Goal: Transaction & Acquisition: Book appointment/travel/reservation

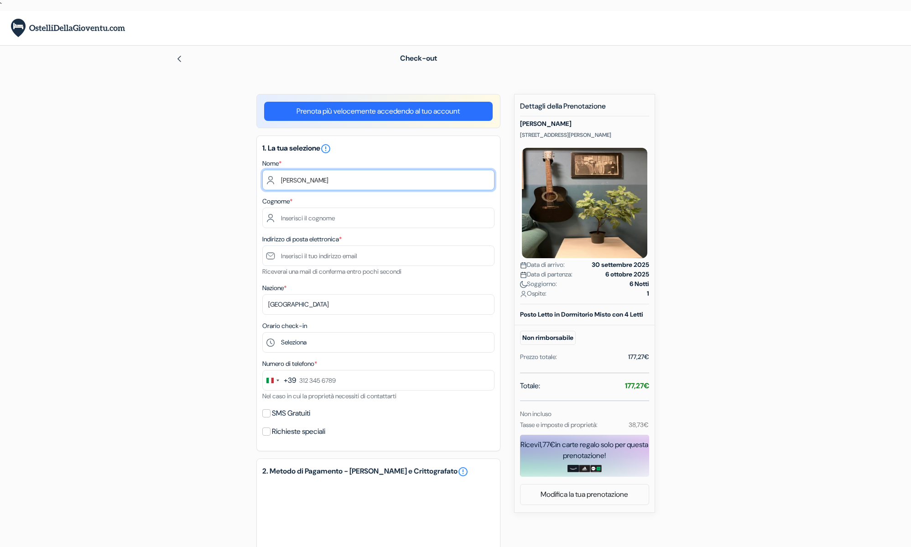
type input "Giulio"
type input "Mohamed Ali"
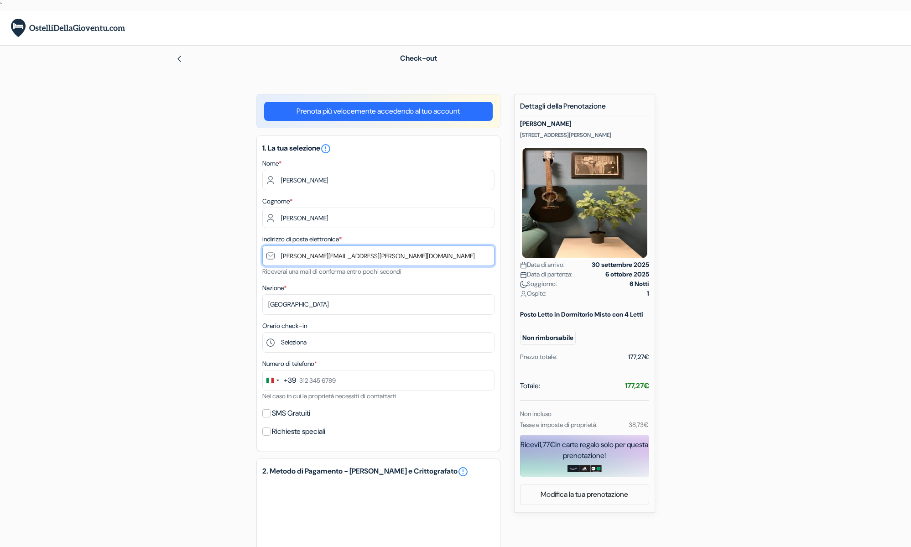
type input "giulio.mohamedali@gmail.com"
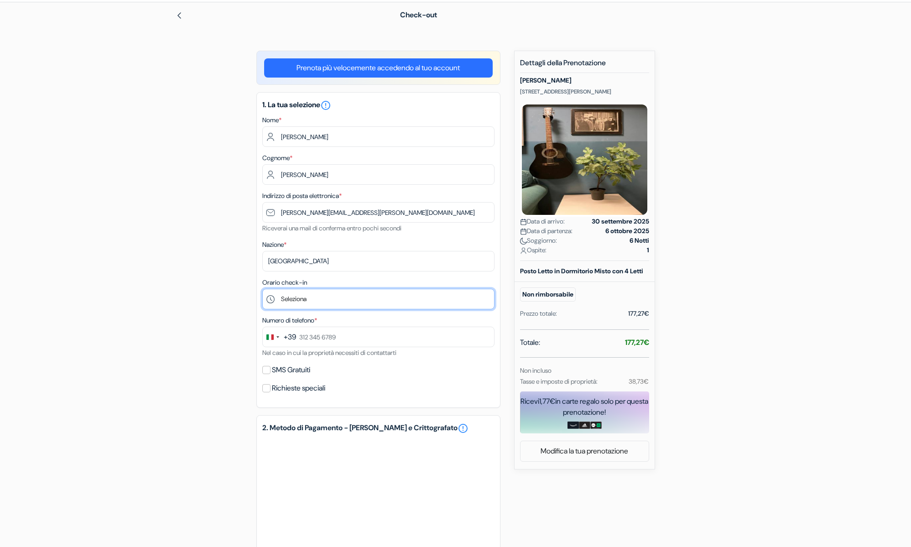
scroll to position [99, 0]
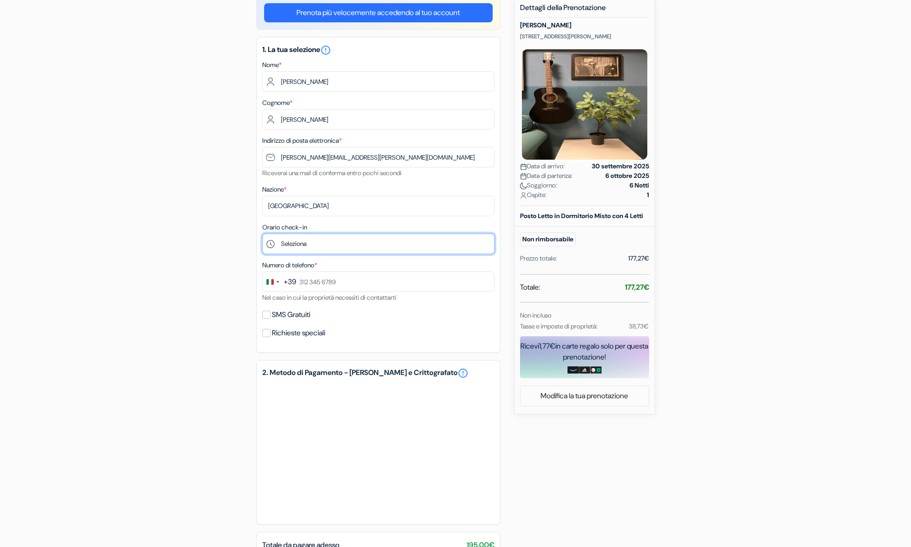
select select "16"
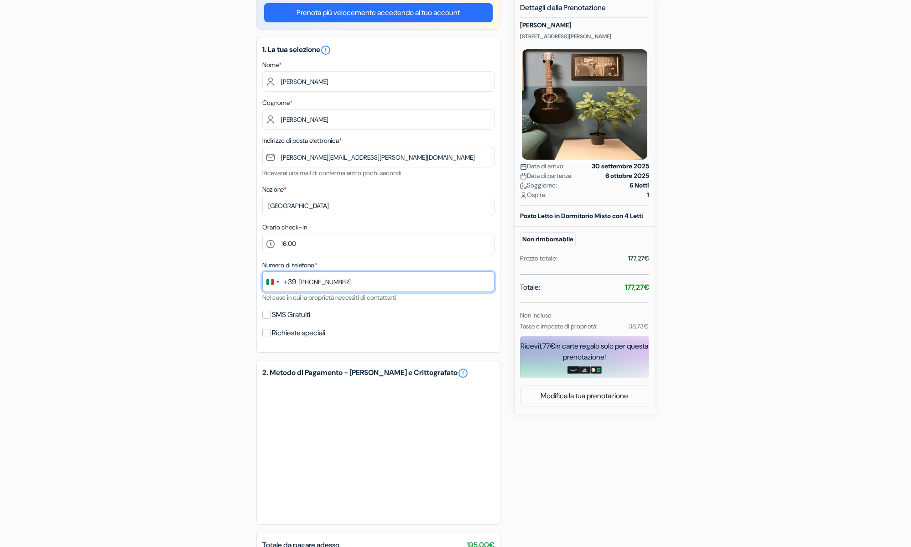
type input "342 562 0010"
click at [268, 315] on input "SMS Gratuiti" at bounding box center [266, 315] width 8 height 8
checkbox input "true"
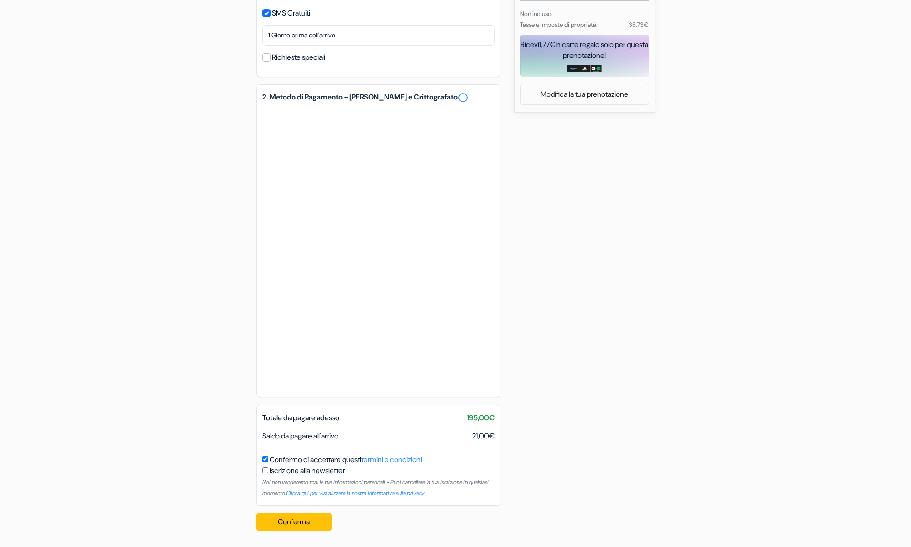
scroll to position [400, 0]
drag, startPoint x: 471, startPoint y: 438, endPoint x: 488, endPoint y: 436, distance: 17.4
click at [488, 436] on div "Saldo da pagare all'arrivo 21,00€" at bounding box center [378, 436] width 243 height 11
click at [403, 515] on div "Prenota più velocemente accedendo al tuo account 1. La tua selezione error_outl…" at bounding box center [378, 116] width 244 height 844
click at [314, 523] on button "Conferma Loading..." at bounding box center [294, 521] width 76 height 17
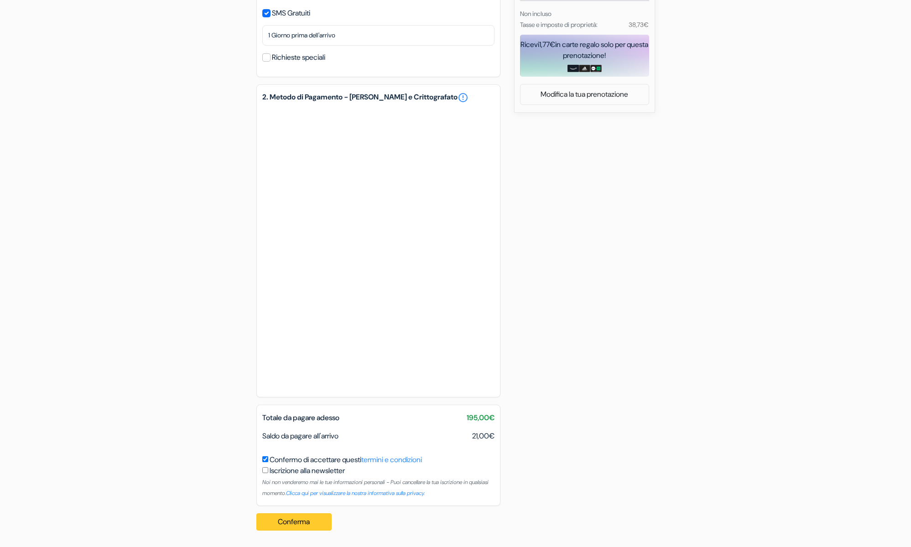
click at [311, 525] on button "Conferma Loading..." at bounding box center [294, 521] width 76 height 17
click at [311, 519] on button "Conferma Loading..." at bounding box center [294, 521] width 76 height 17
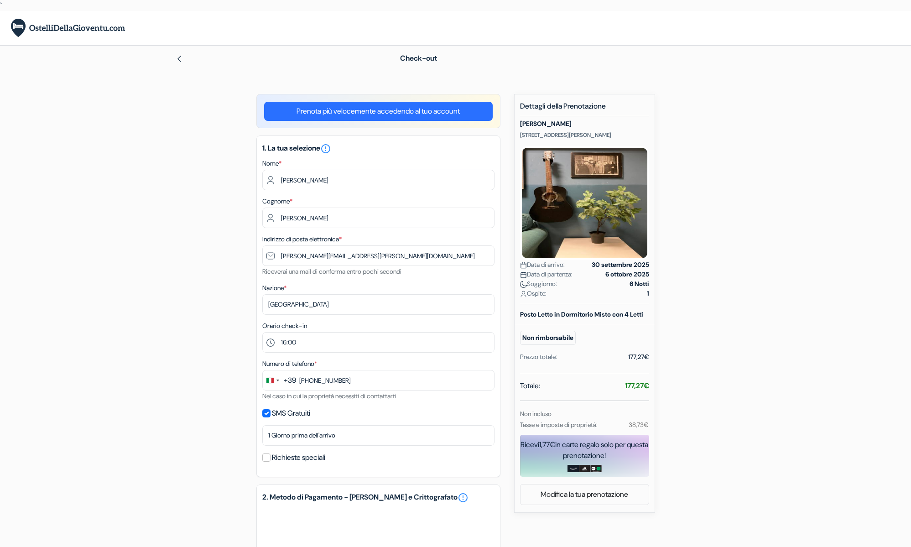
scroll to position [0, 0]
click at [383, 252] on input "giulio.mohamedali@gmail.com" at bounding box center [378, 256] width 232 height 21
click at [390, 286] on div "Nazione * Seleziona paese Abkhazia Afghanistan Albania Algeria Andorra Angola A…" at bounding box center [378, 298] width 232 height 32
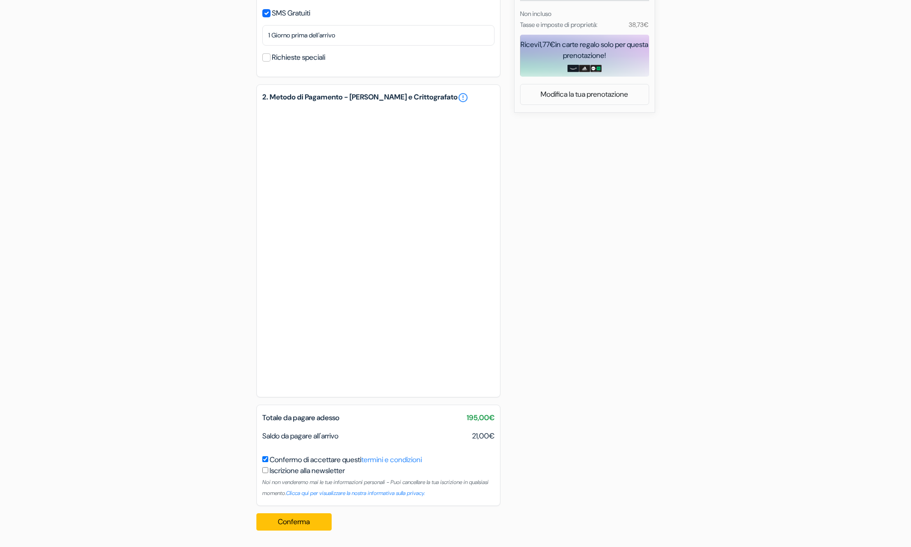
scroll to position [400, 0]
click at [570, 332] on div "add_box Ostello Koala Via Stefano Canzio 15, Milano, Italia Dettagli della Stru…" at bounding box center [456, 116] width 602 height 844
click at [303, 522] on button "Conferma Loading..." at bounding box center [294, 521] width 76 height 17
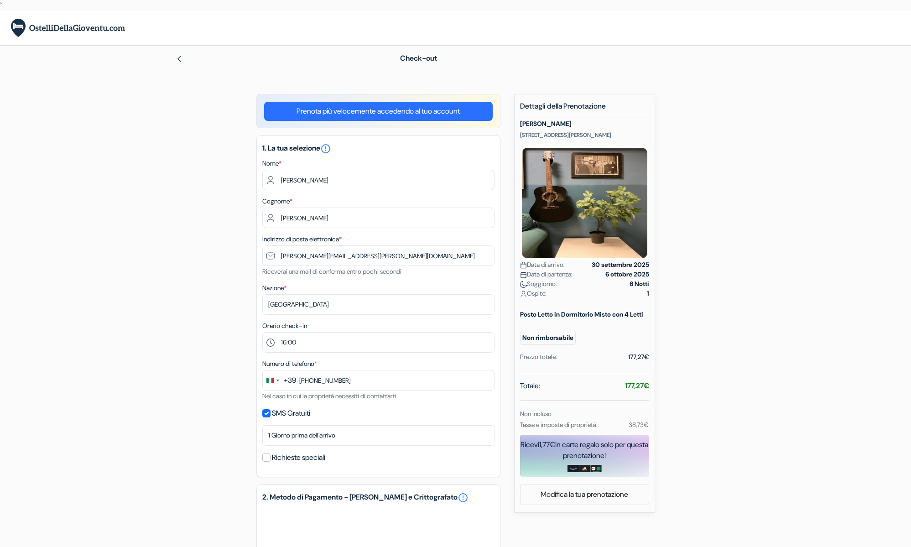
scroll to position [0, 0]
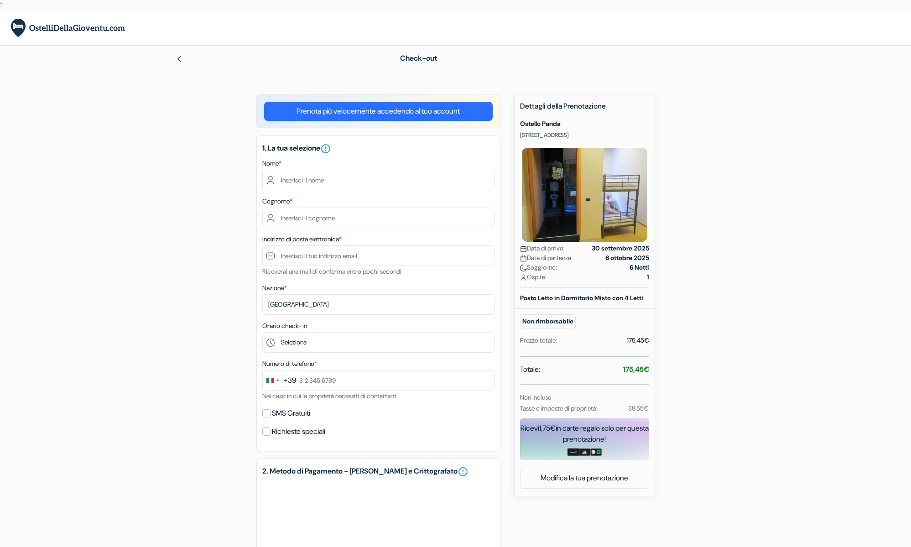
scroll to position [2, 0]
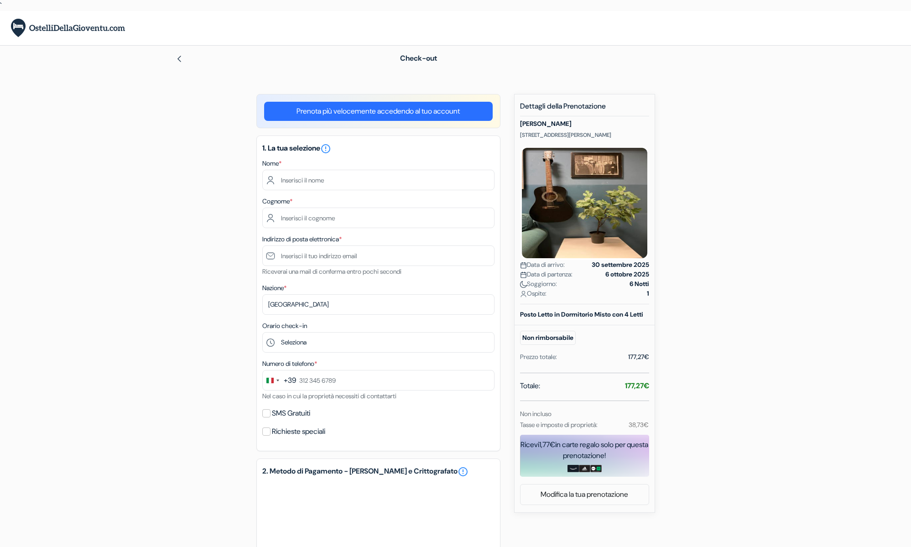
click at [419, 167] on div "Nome *" at bounding box center [378, 174] width 232 height 32
type input "Giulio"
type input "Mohamed Ali"
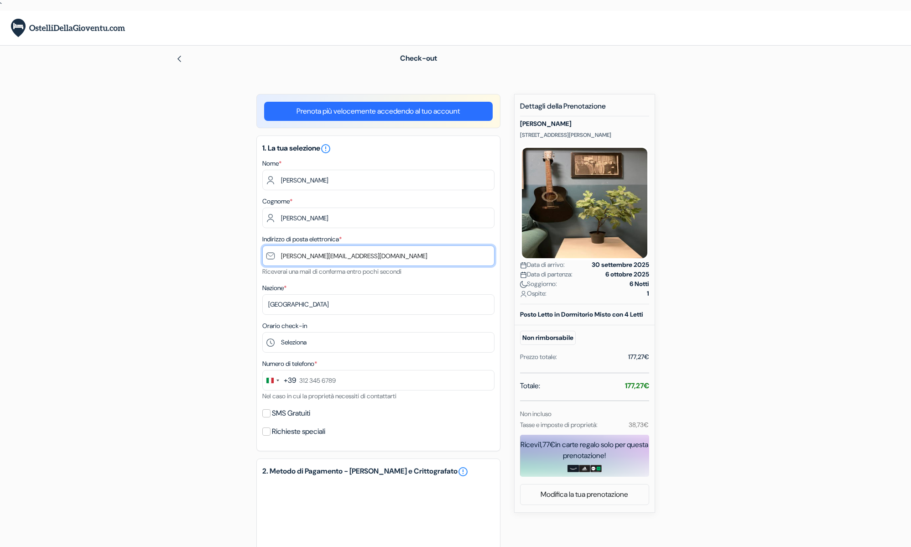
type input "giulio.mohamedali@gmail.com"
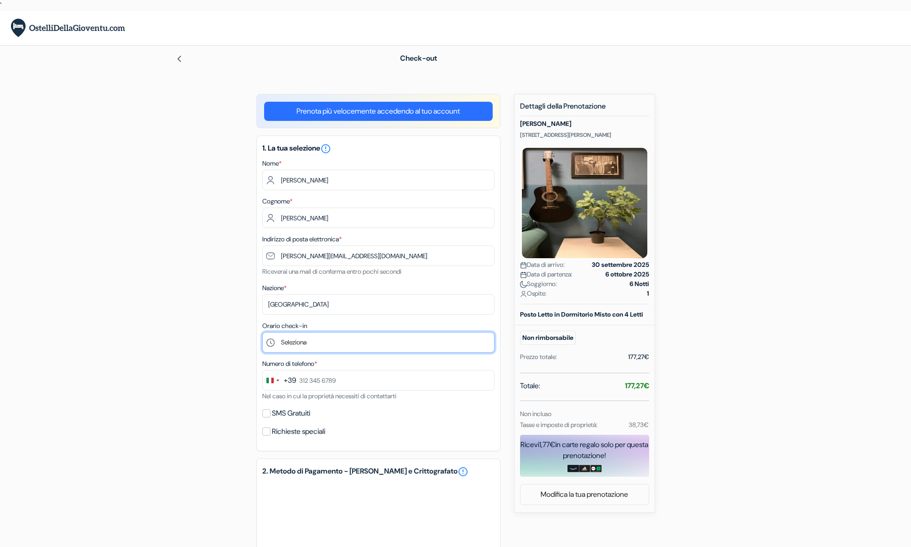
select select "16"
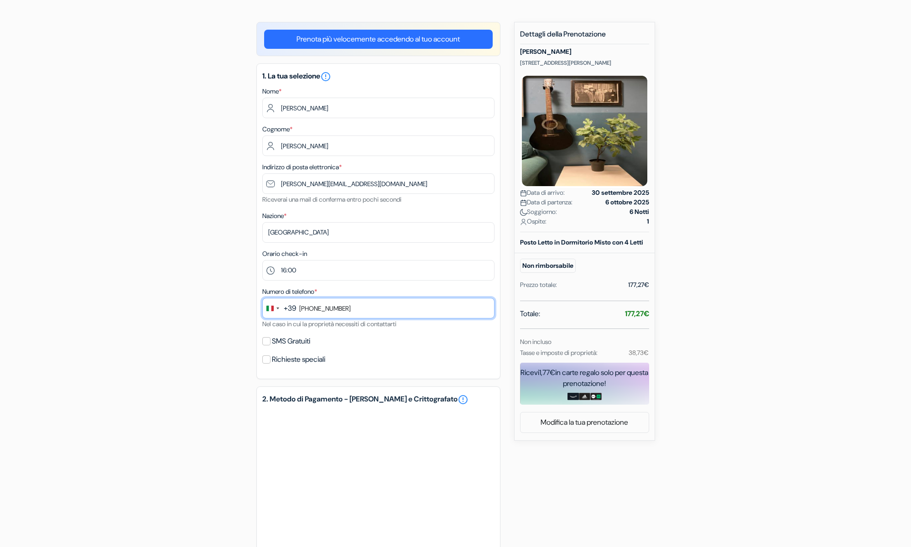
scroll to position [73, 0]
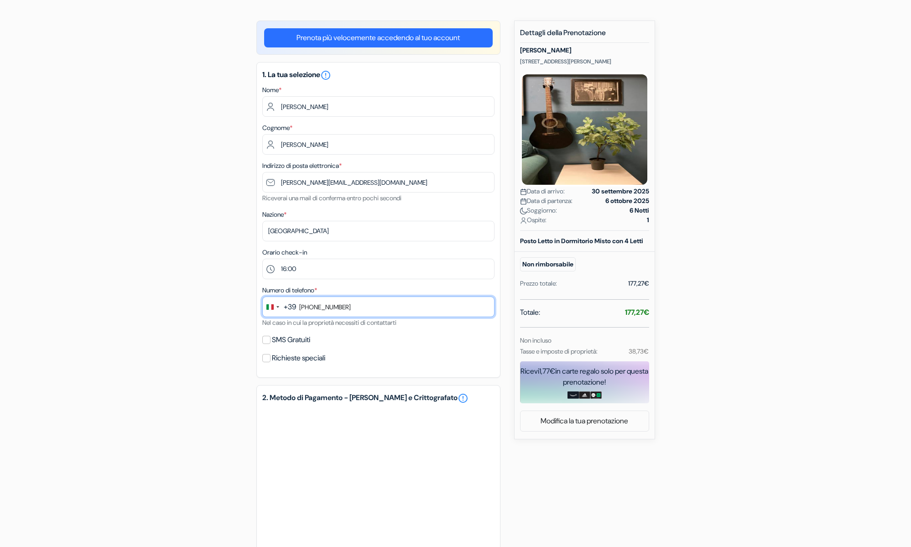
type input "342 562 0010"
click at [266, 337] on input "SMS Gratuiti" at bounding box center [266, 340] width 8 height 8
checkbox input "true"
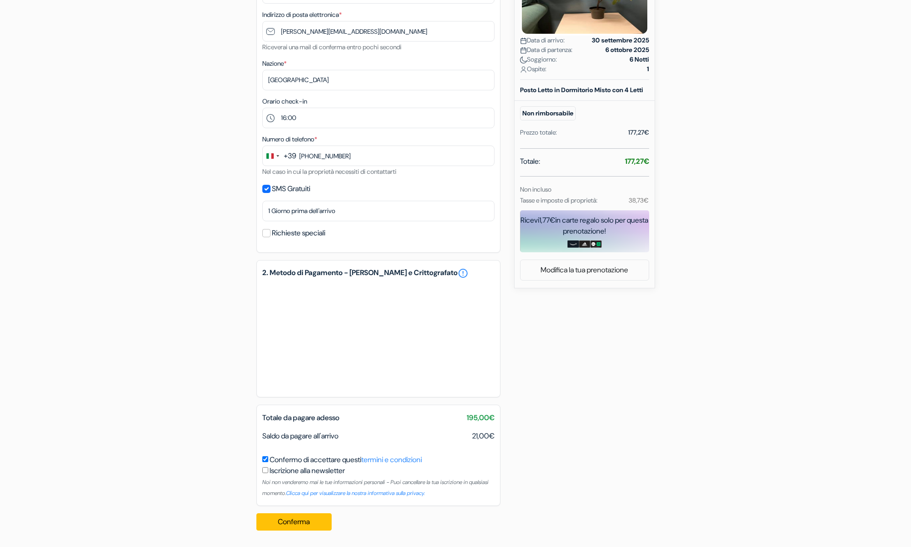
scroll to position [225, 0]
click at [304, 524] on button "Conferma Loading..." at bounding box center [294, 521] width 76 height 17
click at [439, 544] on html "` Lingua Chiudi Valuta Chiudi Scarica App" at bounding box center [455, 161] width 911 height 772
click at [264, 522] on button "Conferma Loading..." at bounding box center [294, 521] width 76 height 17
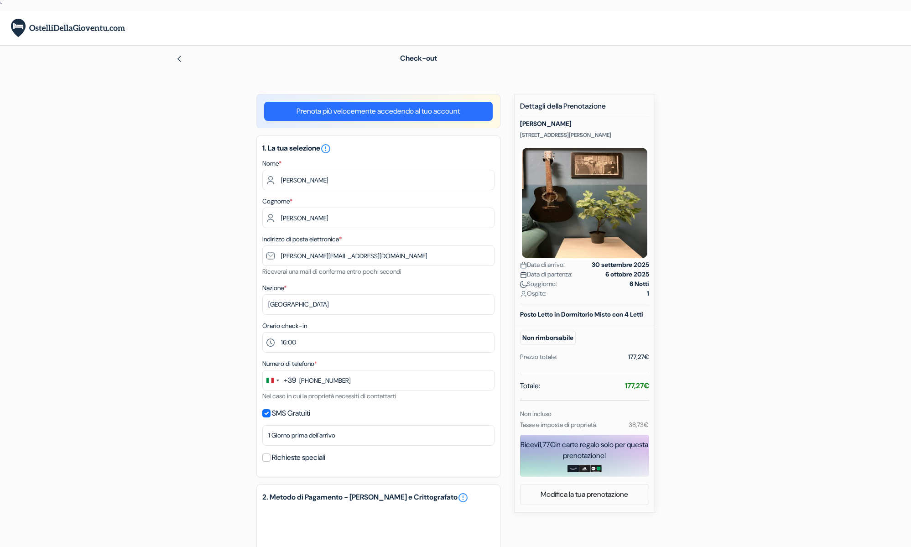
scroll to position [0, 0]
